Goal: Navigation & Orientation: Find specific page/section

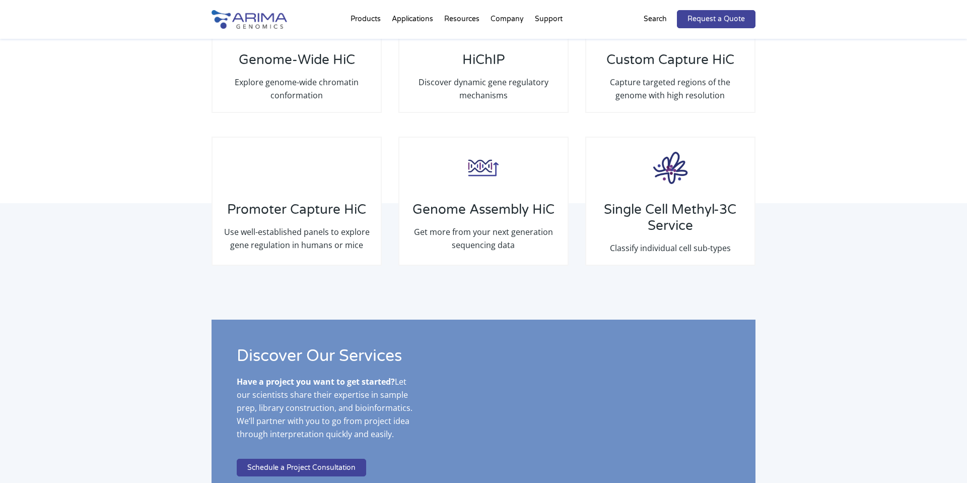
scroll to position [1625, 0]
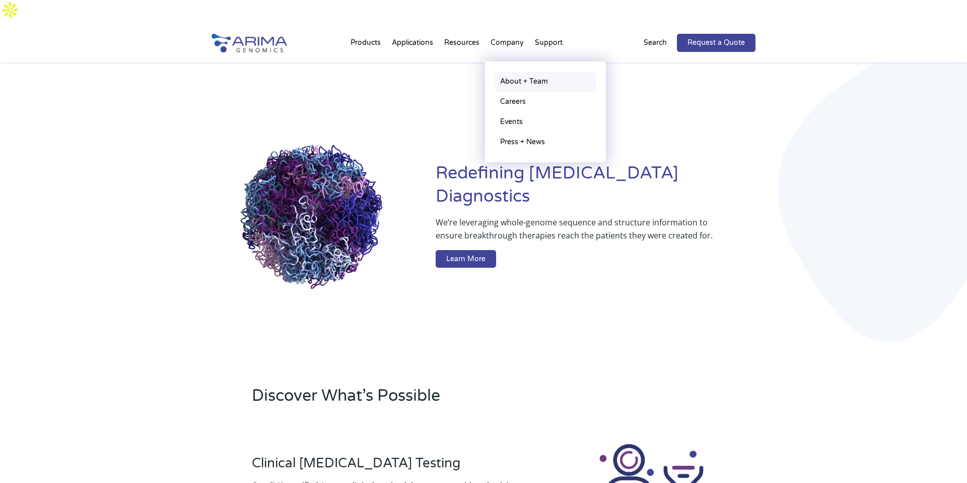
click at [520, 72] on link "About + Team" at bounding box center [545, 82] width 101 height 20
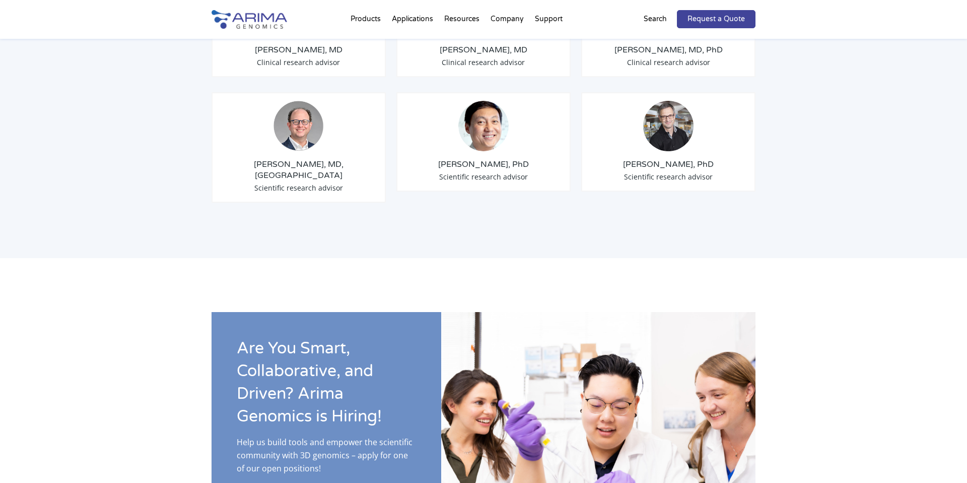
scroll to position [1736, 0]
